Goal: Browse casually: Explore the website without a specific task or goal

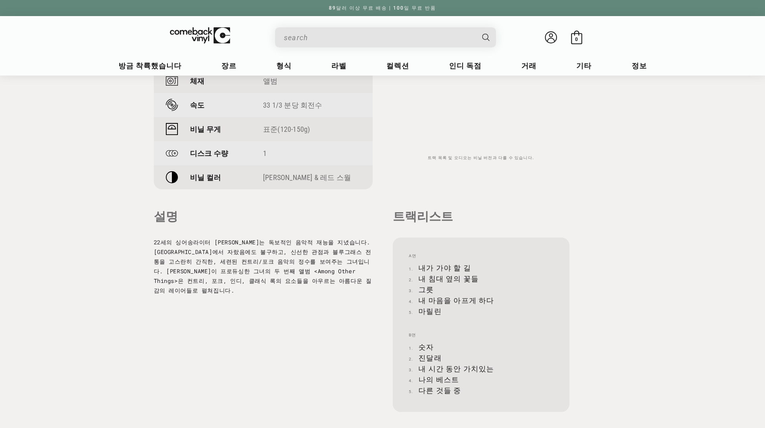
scroll to position [673, 0]
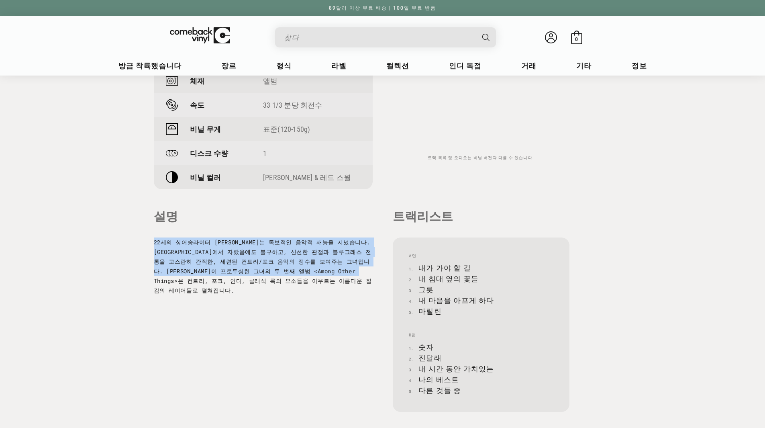
drag, startPoint x: 222, startPoint y: 285, endPoint x: 149, endPoint y: 235, distance: 88.4
drag, startPoint x: 148, startPoint y: 235, endPoint x: 222, endPoint y: 293, distance: 94.2
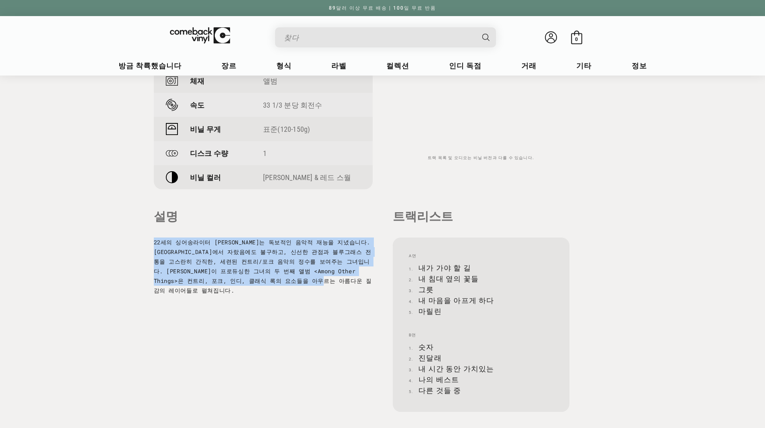
click at [222, 293] on div "22세의 싱어송라이터 [PERSON_NAME]는 독보적인 음악적 재능을 지녔습니다. [GEOGRAPHIC_DATA]에서 자랐음에도 불구하고, …" at bounding box center [263, 266] width 219 height 58
drag, startPoint x: 238, startPoint y: 290, endPoint x: 152, endPoint y: 240, distance: 99.0
drag, startPoint x: 231, startPoint y: 296, endPoint x: 264, endPoint y: 310, distance: 36.0
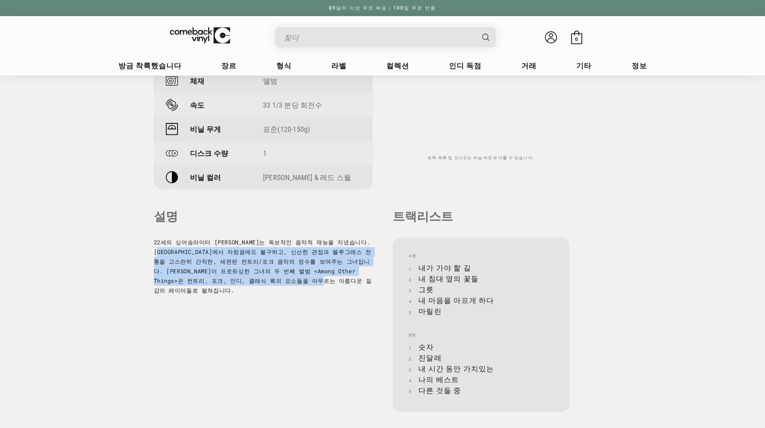
click at [260, 310] on div "사리 UPC 888072516922 상표 라운더 레코드 10년 동안 녹음됨 2020년대 체재 앨범 [GEOGRAPHIC_DATA] 33 1/3…" at bounding box center [383, 189] width 458 height 443
click at [264, 310] on div "사리 UPC 888072516922 상표 라운더 레코드 10년 동안 녹음됨 2020년대 체재 앨범 [GEOGRAPHIC_DATA] 33 1/3…" at bounding box center [383, 189] width 458 height 443
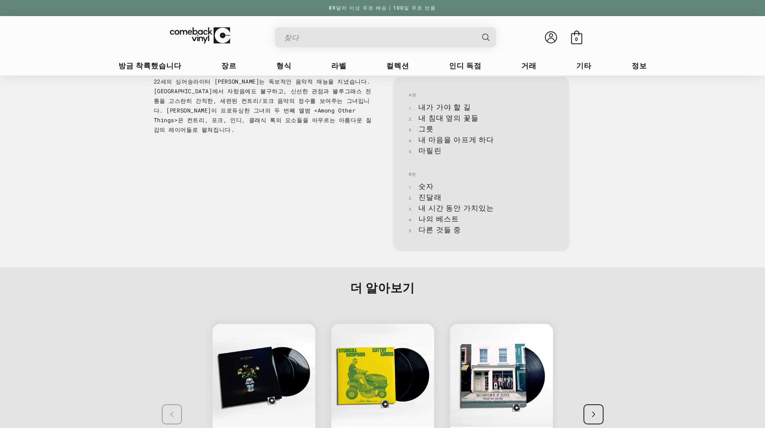
scroll to position [1035, 0]
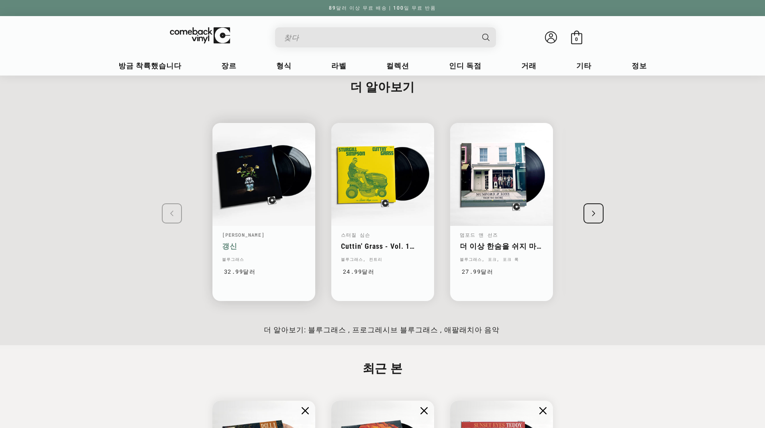
drag, startPoint x: 167, startPoint y: 212, endPoint x: 247, endPoint y: 218, distance: 80.2
click at [167, 212] on swiper-slide "[PERSON_NAME] 갱신 블루그래스 [DEMOGRAPHIC_DATA] 32.99 달러 [DEMOGRAPHIC_DATA] $ 판매 가격 3…" at bounding box center [383, 211] width 498 height 207
click at [592, 217] on div "다음 슬라이드" at bounding box center [594, 213] width 20 height 20
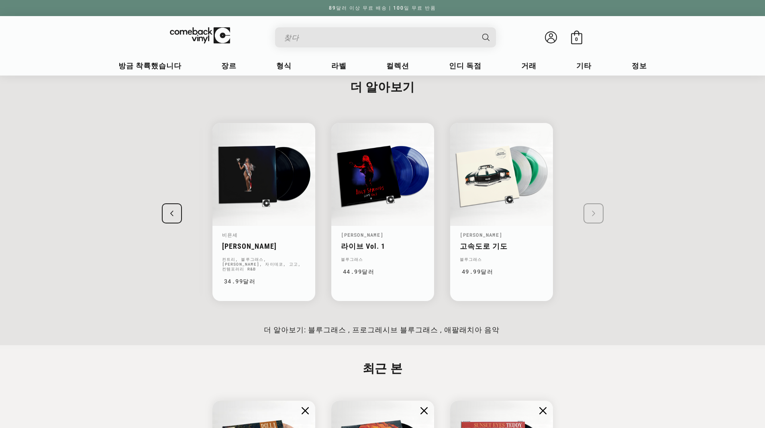
click at [600, 214] on swiper-slide "[PERSON_NAME] 갱신 블루그래스 [DEMOGRAPHIC_DATA] 32.99 달러 [DEMOGRAPHIC_DATA] $ 판매 가격 3…" at bounding box center [383, 211] width 498 height 207
click at [600, 212] on swiper-slide "[PERSON_NAME] 갱신 블루그래스 [DEMOGRAPHIC_DATA] 32.99 달러 [DEMOGRAPHIC_DATA] $ 판매 가격 3…" at bounding box center [383, 211] width 498 height 207
drag, startPoint x: 586, startPoint y: 192, endPoint x: 605, endPoint y: 263, distance: 73.7
click at [605, 263] on swiper-slide "[PERSON_NAME] 갱신 블루그래스 [DEMOGRAPHIC_DATA] 32.99 달러 [DEMOGRAPHIC_DATA] $ 판매 가격 3…" at bounding box center [383, 211] width 498 height 207
click at [606, 259] on swiper-slide "[PERSON_NAME] 갱신 블루그래스 [DEMOGRAPHIC_DATA] 32.99 달러 [DEMOGRAPHIC_DATA] $ 판매 가격 3…" at bounding box center [383, 211] width 498 height 207
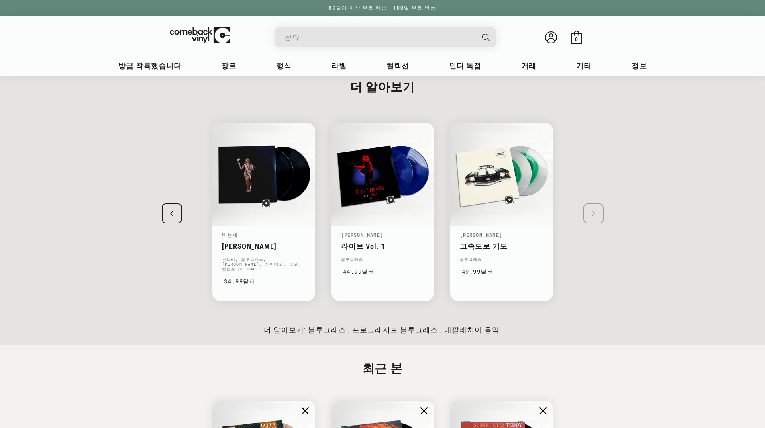
drag, startPoint x: 271, startPoint y: 321, endPoint x: 494, endPoint y: 325, distance: 222.9
click at [494, 325] on div "더 알아보기: 블루그래스 , 프로그레시브 블루그래스 , 애팔래치아 음악" at bounding box center [382, 329] width 765 height 8
drag, startPoint x: 508, startPoint y: 327, endPoint x: 189, endPoint y: 339, distance: 319.5
click at [189, 339] on div "더 알아보기 [PERSON_NAME] 갱신 블루그래스 [DEMOGRAPHIC_DATA] 32.99 달러 [DEMOGRAPHIC_DATA] $ …" at bounding box center [382, 205] width 765 height 279
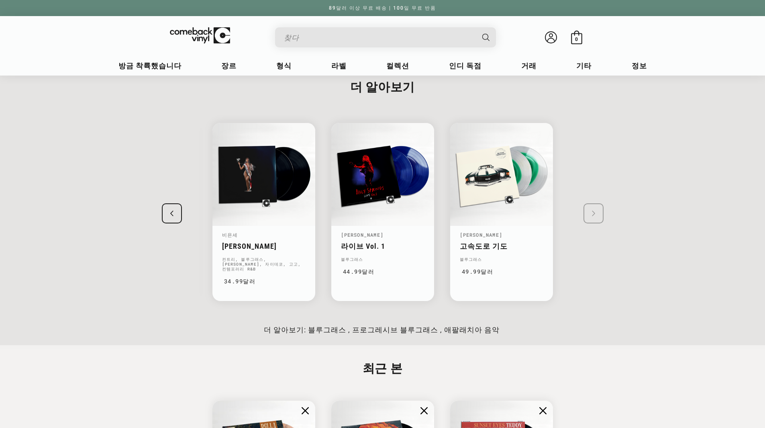
click at [189, 339] on div "더 알아보기 [PERSON_NAME] 갱신 블루그래스 [DEMOGRAPHIC_DATA] 32.99 달러 [DEMOGRAPHIC_DATA] $ …" at bounding box center [382, 205] width 765 height 279
click at [737, 181] on div "더 알아보기 [PERSON_NAME] 갱신 블루그래스 [DEMOGRAPHIC_DATA] 32.99 달러 [DEMOGRAPHIC_DATA] $ …" at bounding box center [382, 205] width 765 height 279
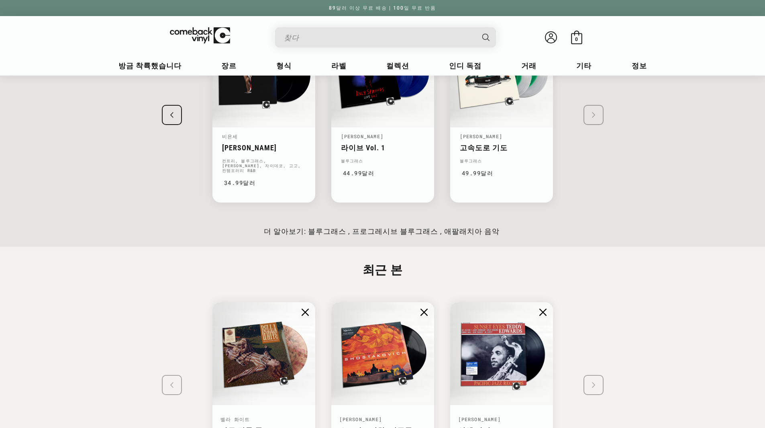
scroll to position [1235, 0]
